Goal: Task Accomplishment & Management: Complete application form

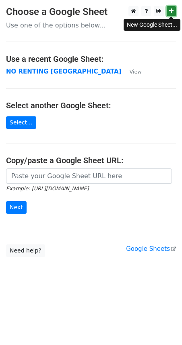
click at [172, 9] on icon at bounding box center [172, 11] width 4 height 6
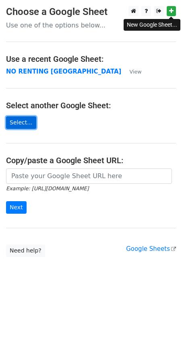
click at [16, 122] on link "Select..." at bounding box center [21, 122] width 30 height 13
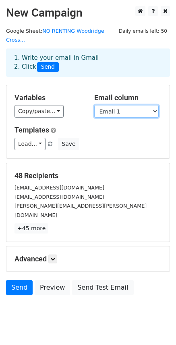
click at [154, 105] on select "FIrst Name Last Name Street No Street Name Email 1 Email 2 Email 3" at bounding box center [126, 111] width 65 height 13
click at [156, 105] on select "FIrst Name Last Name Street No Street Name Email 1 Email 2 Email 3" at bounding box center [126, 111] width 65 height 13
select select "Email 2"
click at [94, 105] on select "FIrst Name Last Name Street No Street Name Email 1 Email 2 Email 3" at bounding box center [126, 111] width 65 height 13
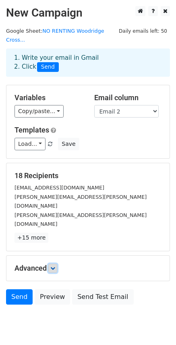
click at [55, 266] on icon at bounding box center [52, 268] width 5 height 5
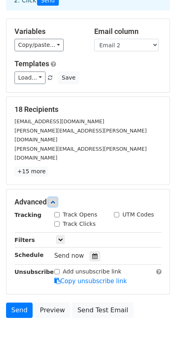
scroll to position [80, 0]
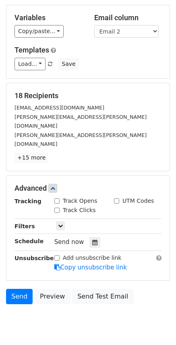
click at [60, 197] on div "Track Opens" at bounding box center [75, 201] width 43 height 8
click at [57, 198] on input "Track Opens" at bounding box center [56, 200] width 5 height 5
checkbox input "true"
click at [57, 208] on input "Track Clicks" at bounding box center [56, 210] width 5 height 5
checkbox input "true"
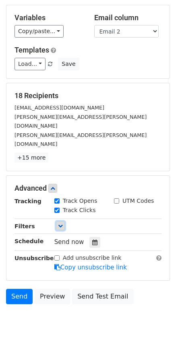
click at [61, 223] on icon at bounding box center [60, 225] width 5 height 5
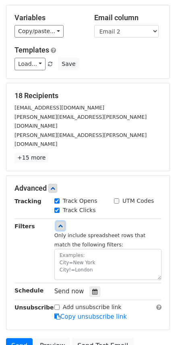
click at [61, 223] on icon at bounding box center [60, 225] width 5 height 5
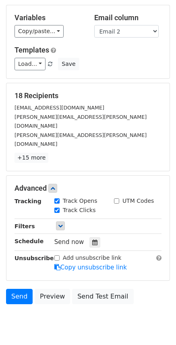
click at [58, 255] on input "Add unsubscribe link" at bounding box center [56, 257] width 5 height 5
checkbox input "true"
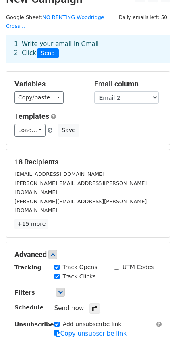
scroll to position [0, 0]
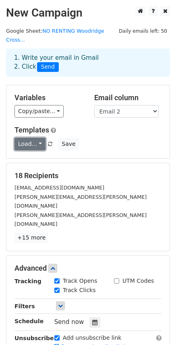
click at [38, 138] on link "Load..." at bounding box center [30, 144] width 31 height 13
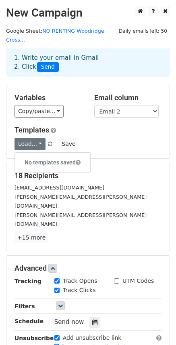
click at [105, 126] on h5 "Templates" at bounding box center [88, 130] width 147 height 9
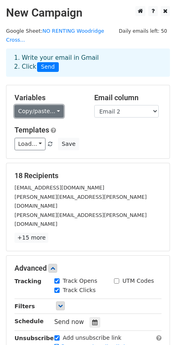
click at [52, 105] on link "Copy/paste..." at bounding box center [39, 111] width 49 height 13
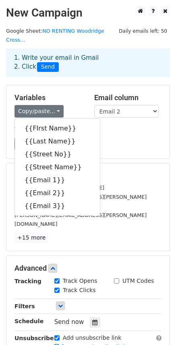
click at [126, 163] on div "18 Recipients [EMAIL_ADDRESS][DOMAIN_NAME] [PERSON_NAME][EMAIL_ADDRESS][PERSON_…" at bounding box center [87, 207] width 163 height 88
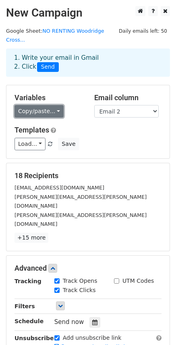
click at [52, 105] on link "Copy/paste..." at bounding box center [39, 111] width 49 height 13
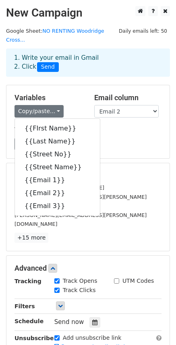
click at [113, 163] on div "18 Recipients [EMAIL_ADDRESS][DOMAIN_NAME] [PERSON_NAME][EMAIL_ADDRESS][PERSON_…" at bounding box center [87, 207] width 163 height 88
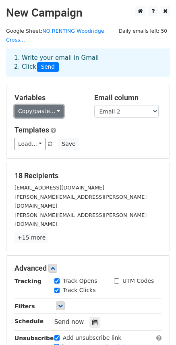
click at [53, 105] on link "Copy/paste..." at bounding box center [39, 111] width 49 height 13
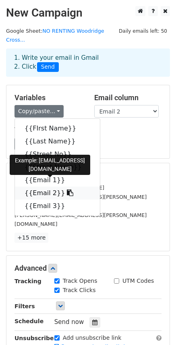
click at [40, 187] on link "{{Email 2}}" at bounding box center [57, 193] width 85 height 13
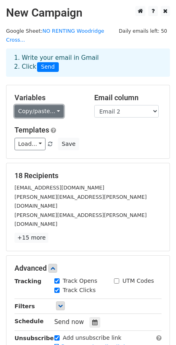
click at [51, 105] on link "Copy/paste..." at bounding box center [39, 111] width 49 height 13
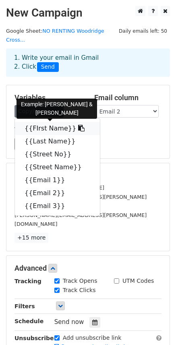
click at [40, 122] on link "{{FIrst Name}}" at bounding box center [57, 128] width 85 height 13
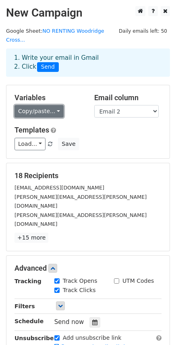
click at [53, 105] on link "Copy/paste..." at bounding box center [39, 111] width 49 height 13
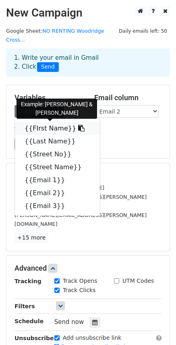
click at [35, 122] on link "{{FIrst Name}}" at bounding box center [57, 128] width 85 height 13
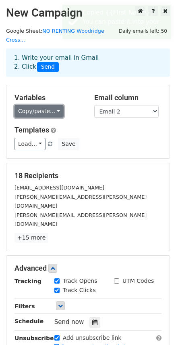
click at [53, 105] on link "Copy/paste..." at bounding box center [39, 111] width 49 height 13
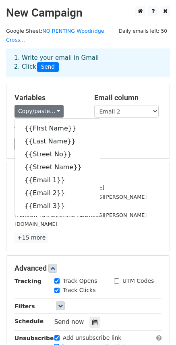
click at [59, 85] on div "Variables Copy/paste... {{FIrst Name}} {{Last Name}} {{Street No}} {{Street Nam…" at bounding box center [87, 121] width 163 height 73
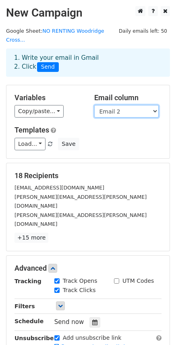
click at [155, 105] on select "FIrst Name Last Name Street No Street Name Email 1 Email 2 Email 3" at bounding box center [126, 111] width 65 height 13
click at [94, 105] on select "FIrst Name Last Name Street No Street Name Email 1 Email 2 Email 3" at bounding box center [126, 111] width 65 height 13
click at [128, 105] on select "FIrst Name Last Name Street No Street Name Email 1 Email 2 Email 3" at bounding box center [126, 111] width 65 height 13
click at [94, 105] on select "FIrst Name Last Name Street No Street Name Email 1 Email 2 Email 3" at bounding box center [126, 111] width 65 height 13
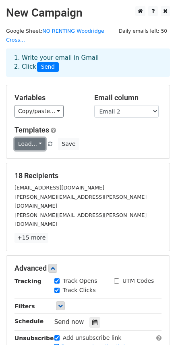
click at [37, 138] on link "Load..." at bounding box center [30, 144] width 31 height 13
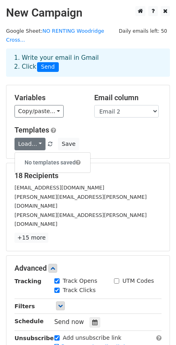
click at [123, 138] on div "Load... No templates saved Save" at bounding box center [87, 144] width 159 height 13
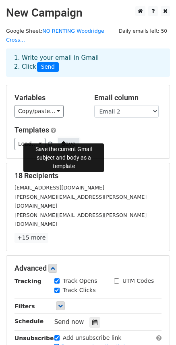
click at [63, 138] on button "Save" at bounding box center [68, 144] width 21 height 13
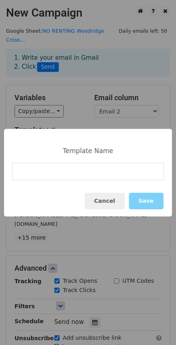
click at [20, 174] on input at bounding box center [88, 171] width 152 height 17
type input "No Renting Amendment"
click at [148, 198] on button "Save" at bounding box center [146, 201] width 35 height 17
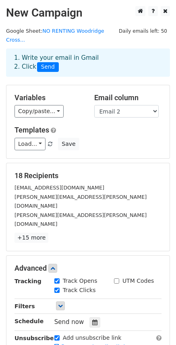
click at [50, 13] on h2 "New Campaign" at bounding box center [88, 13] width 164 height 14
click at [26, 12] on h2 "New Campaign" at bounding box center [88, 13] width 164 height 14
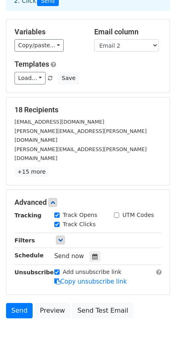
scroll to position [80, 0]
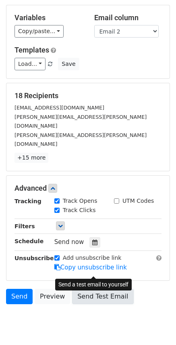
click at [102, 289] on link "Send Test Email" at bounding box center [102, 296] width 61 height 15
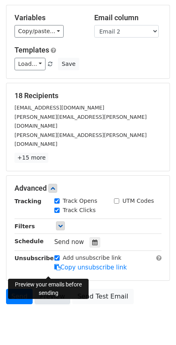
click at [51, 289] on link "Preview" at bounding box center [53, 296] width 36 height 15
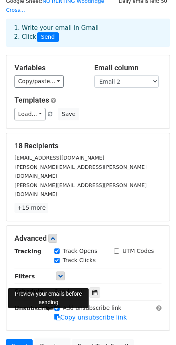
scroll to position [0, 0]
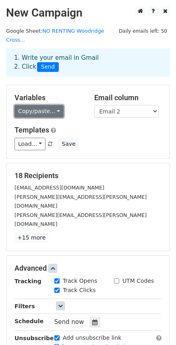
click at [22, 105] on link "Copy/paste..." at bounding box center [39, 111] width 49 height 13
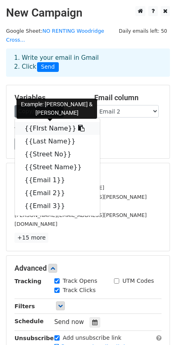
click at [38, 122] on link "{{FIrst Name}}" at bounding box center [57, 128] width 85 height 13
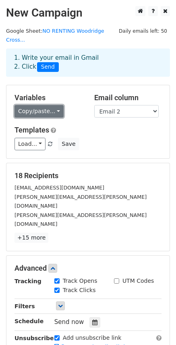
click at [35, 105] on link "Copy/paste..." at bounding box center [39, 111] width 49 height 13
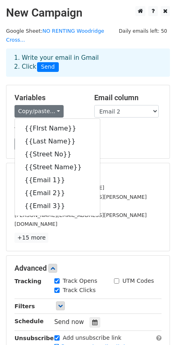
click at [153, 172] on div "18 Recipients [EMAIL_ADDRESS][DOMAIN_NAME] [PERSON_NAME][EMAIL_ADDRESS][PERSON_…" at bounding box center [88, 206] width 147 height 71
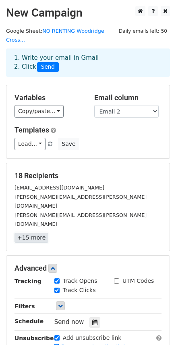
click at [32, 233] on link "+15 more" at bounding box center [32, 238] width 34 height 10
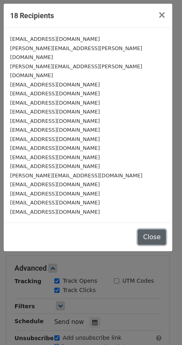
click at [152, 229] on button "Close" at bounding box center [152, 236] width 28 height 15
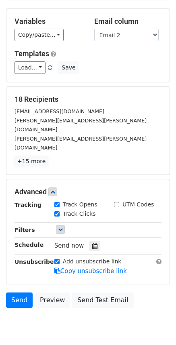
scroll to position [80, 0]
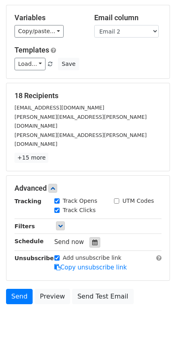
click at [92, 239] on icon at bounding box center [94, 242] width 5 height 6
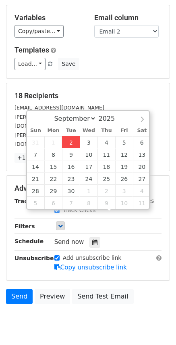
type input "[DATE] 18:15"
type input "06"
type input "15"
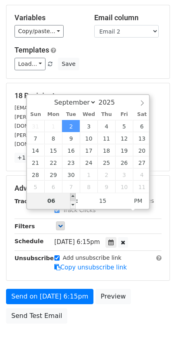
type input "[DATE] 19:15"
type input "07"
click at [74, 195] on span at bounding box center [73, 197] width 6 height 8
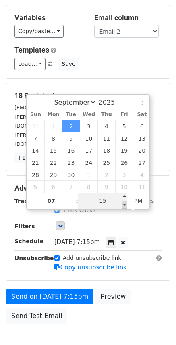
type input "[DATE] 19:10"
type input "10"
click at [124, 204] on span at bounding box center [125, 205] width 6 height 8
type input "[DATE] 19:05"
type input "05"
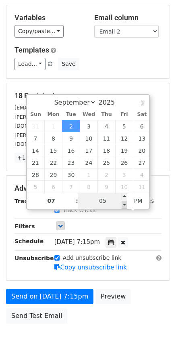
click at [124, 204] on span at bounding box center [125, 205] width 6 height 8
type input "[DATE] 19:00"
type input "00"
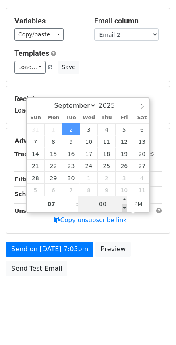
click at [124, 204] on div "September October November [DATE] Sun Mon Tue Wed Thu Fri Sat 31 1 2 3 4 5 6 7 …" at bounding box center [88, 154] width 124 height 115
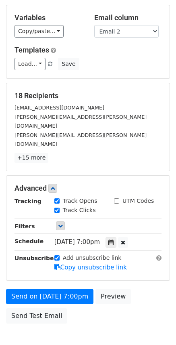
click at [119, 319] on body "New Campaign Daily emails left: 50 Google Sheet: NO RENTING Woodridge Cross... …" at bounding box center [88, 143] width 176 height 434
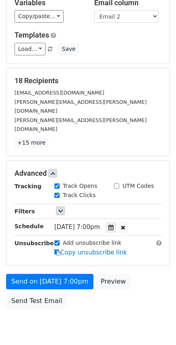
scroll to position [99, 0]
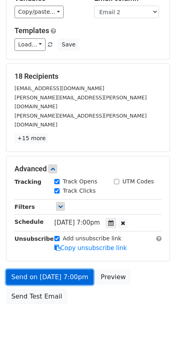
click at [38, 269] on link "Send on [DATE] 7:00pm" at bounding box center [50, 276] width 88 height 15
click at [40, 269] on link "Send on [DATE] 7:00pm" at bounding box center [50, 276] width 88 height 15
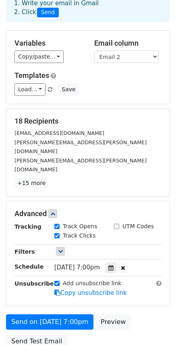
scroll to position [0, 0]
